Goal: Navigation & Orientation: Find specific page/section

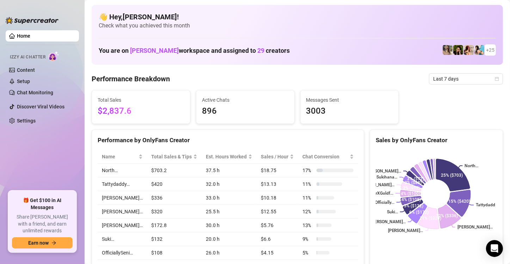
click at [74, 166] on ul "Home Izzy AI Chatter Content Setup Chat Monitoring Discover Viral Videos Settin…" at bounding box center [42, 107] width 73 height 161
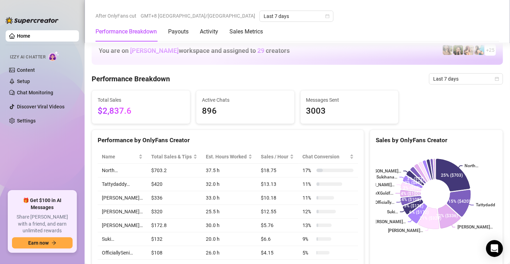
scroll to position [352, 0]
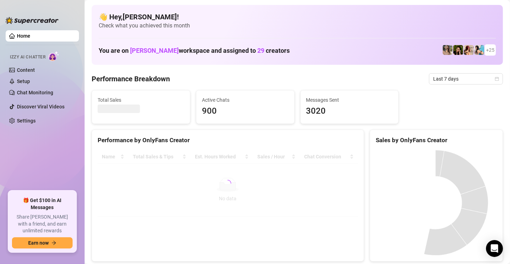
click at [67, 137] on ul "Home Izzy AI Chatter Content Setup Chat Monitoring Discover Viral Videos Settin…" at bounding box center [42, 107] width 73 height 161
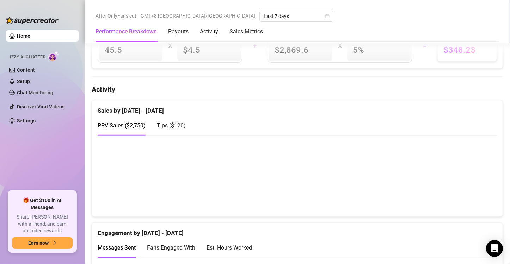
scroll to position [106, 0]
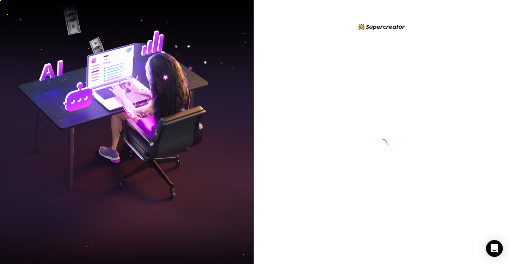
click at [47, 71] on img at bounding box center [127, 132] width 254 height 318
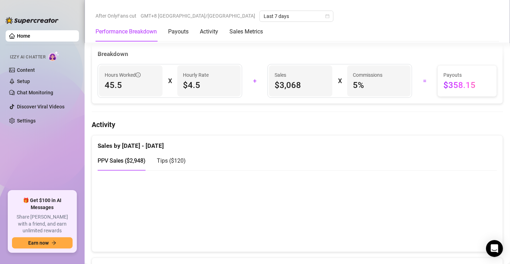
scroll to position [458, 0]
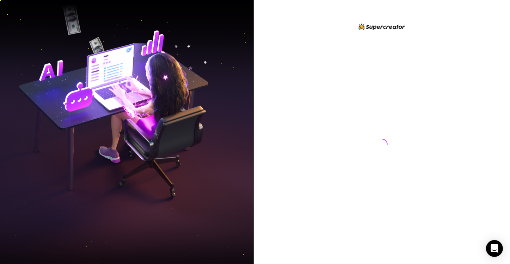
click at [334, 240] on div at bounding box center [381, 138] width 157 height 230
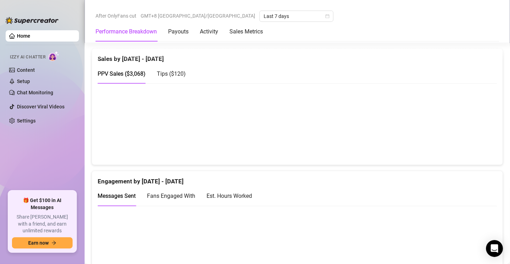
scroll to position [458, 0]
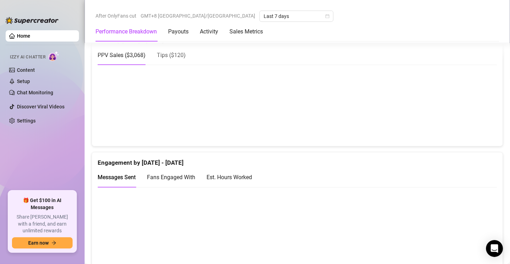
click at [54, 168] on ul "Home Izzy AI Chatter Content Setup Chat Monitoring Discover Viral Videos Settin…" at bounding box center [42, 107] width 73 height 161
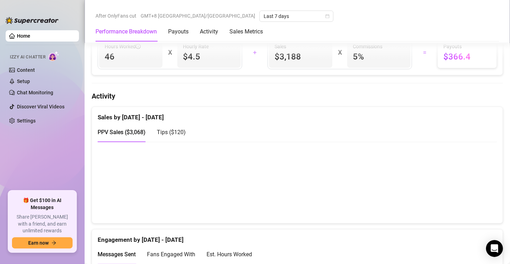
scroll to position [381, 0]
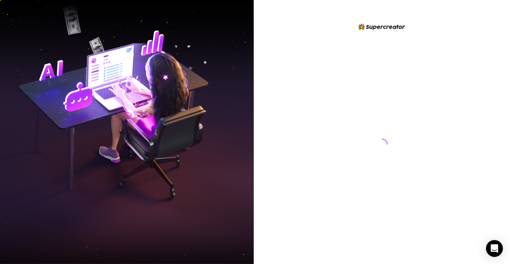
click at [46, 158] on img at bounding box center [127, 132] width 254 height 318
click at [5, 123] on img at bounding box center [127, 132] width 254 height 318
click at [58, 127] on img at bounding box center [127, 132] width 254 height 318
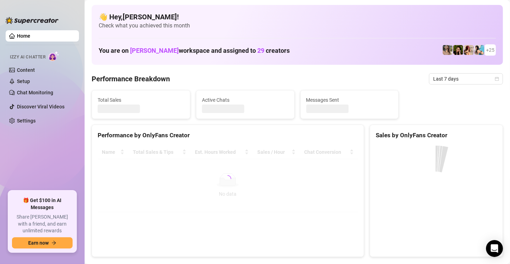
click at [70, 153] on ul "Home Izzy AI Chatter Content Setup Chat Monitoring Discover Viral Videos Settin…" at bounding box center [42, 107] width 73 height 161
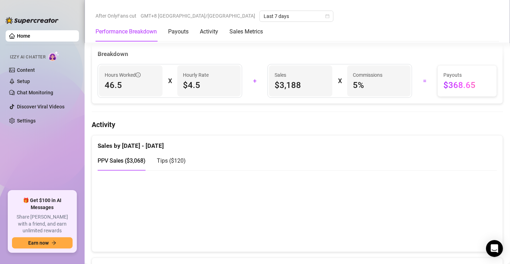
scroll to position [416, 0]
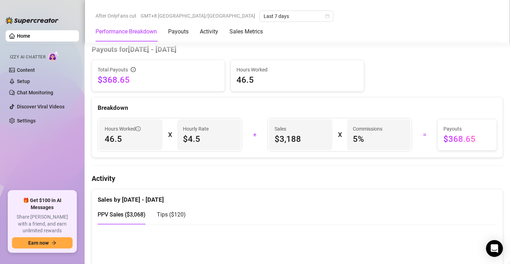
scroll to position [387, 0]
